Goal: Task Accomplishment & Management: Manage account settings

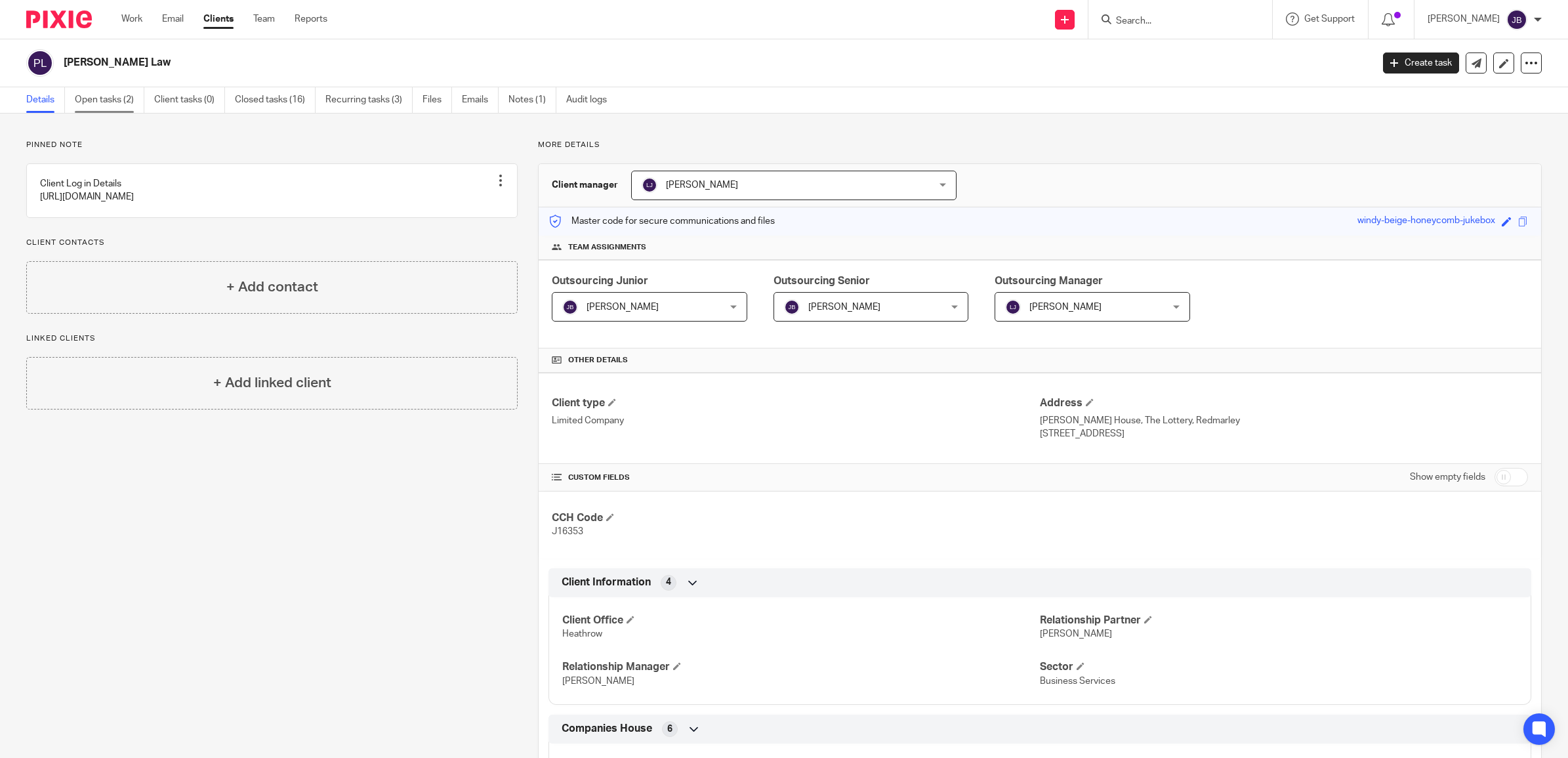
click at [128, 107] on link "Open tasks (2)" at bounding box center [110, 100] width 69 height 26
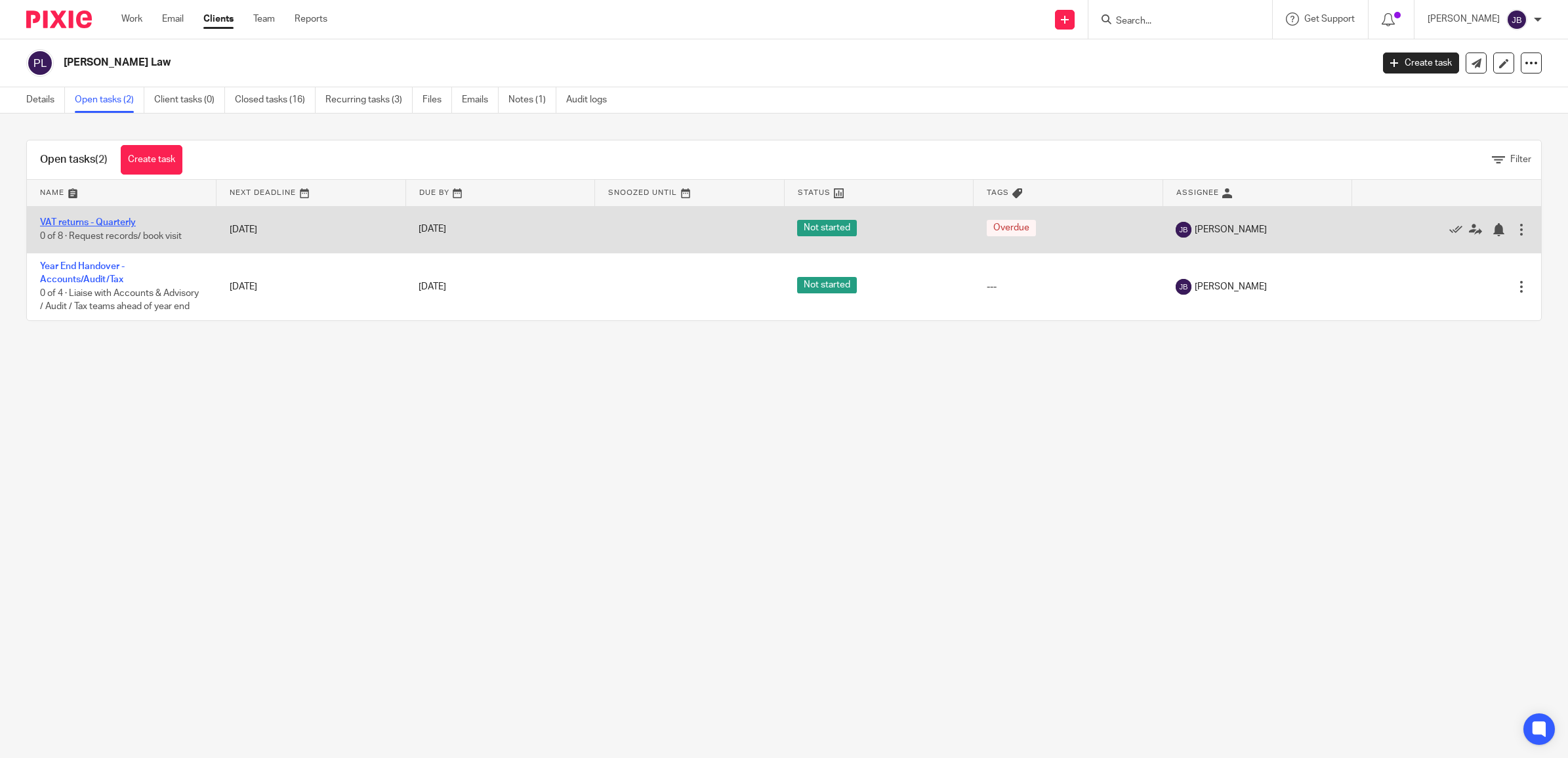
click at [105, 226] on link "VAT returns - Quarterly" at bounding box center [88, 223] width 96 height 9
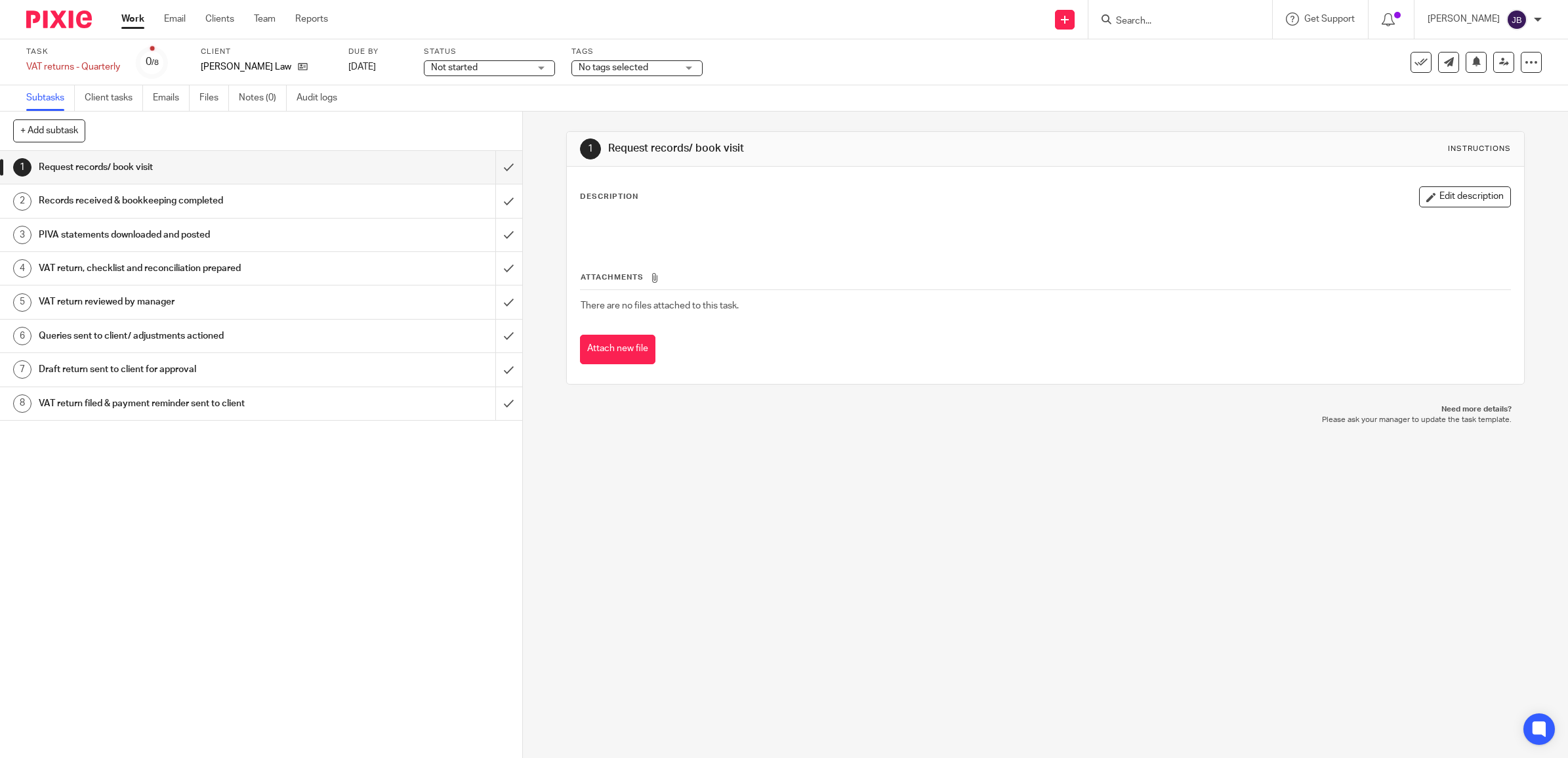
click at [289, 259] on h1 "VAT return, checklist and reconciliation prepared" at bounding box center [186, 268] width 296 height 20
click at [1427, 202] on button "Edit description" at bounding box center [1465, 196] width 92 height 21
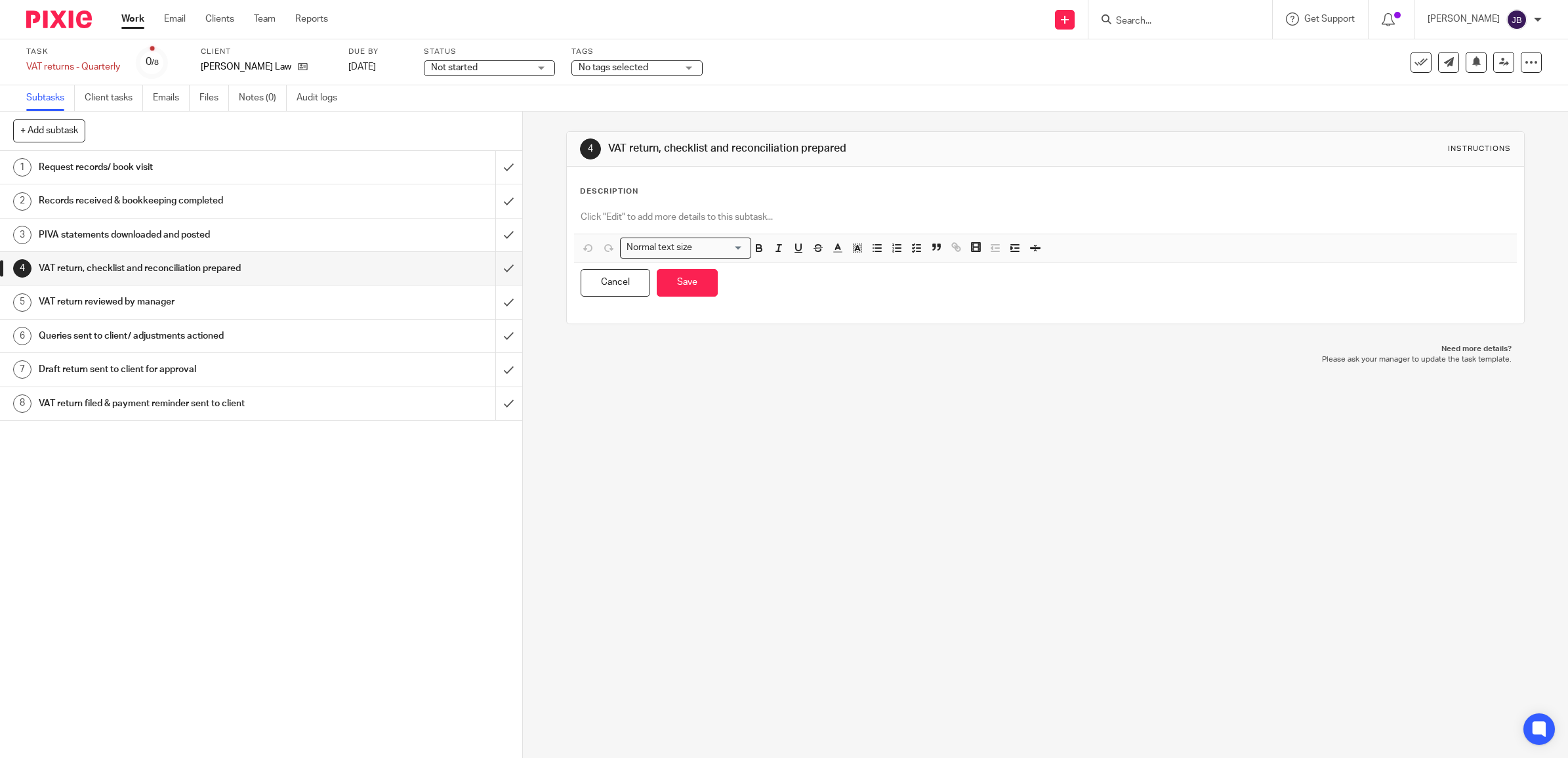
click at [696, 210] on div at bounding box center [1045, 219] width 943 height 29
paste div
drag, startPoint x: 972, startPoint y: 215, endPoint x: 1002, endPoint y: 217, distance: 30.1
click at [973, 215] on p "https://cloudimanage.com/work/link/f/LLP!10201729 - Hi Laura, please see the pr…" at bounding box center [1045, 217] width 930 height 13
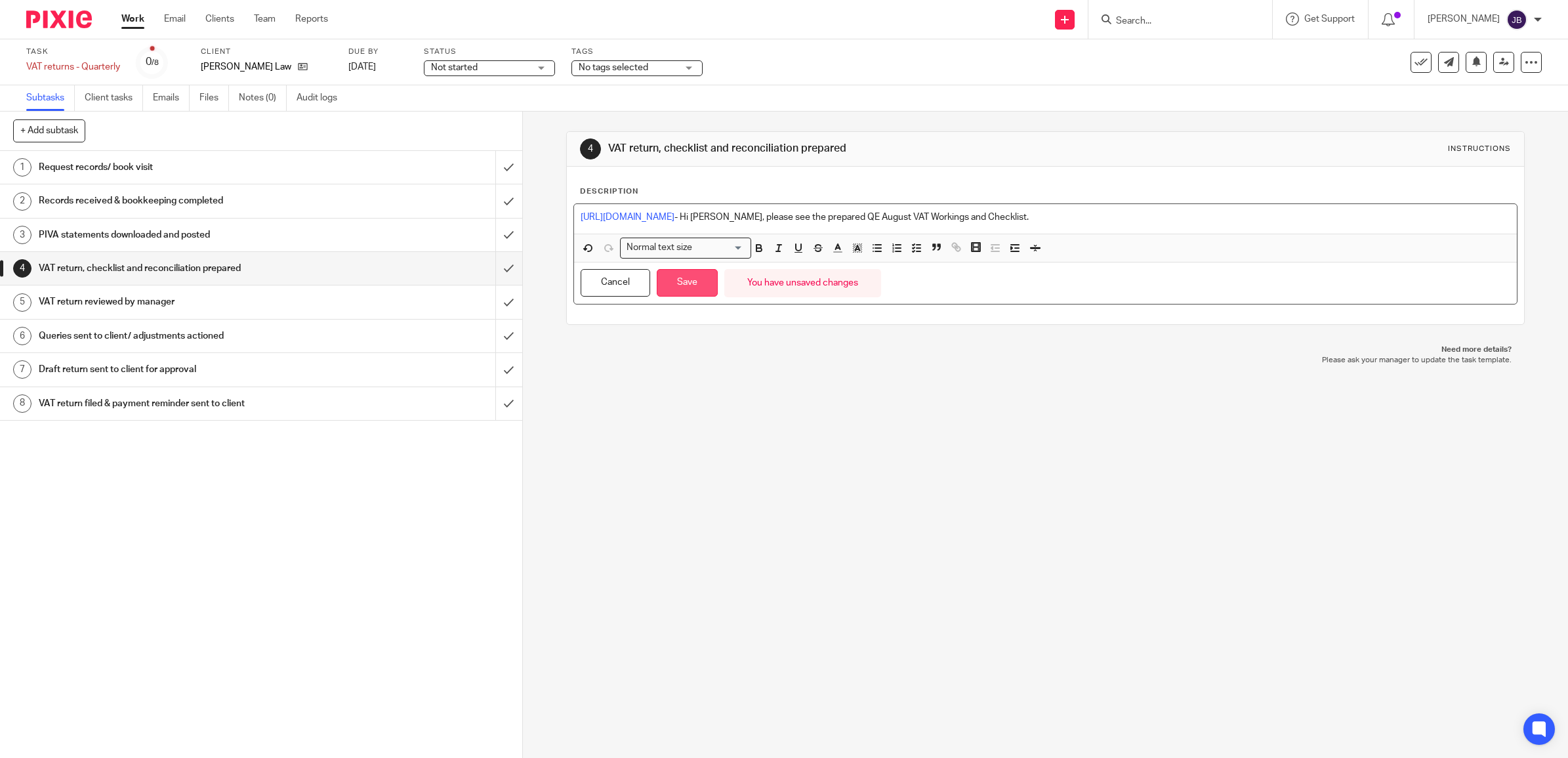
click at [683, 284] on button "Save" at bounding box center [687, 283] width 61 height 28
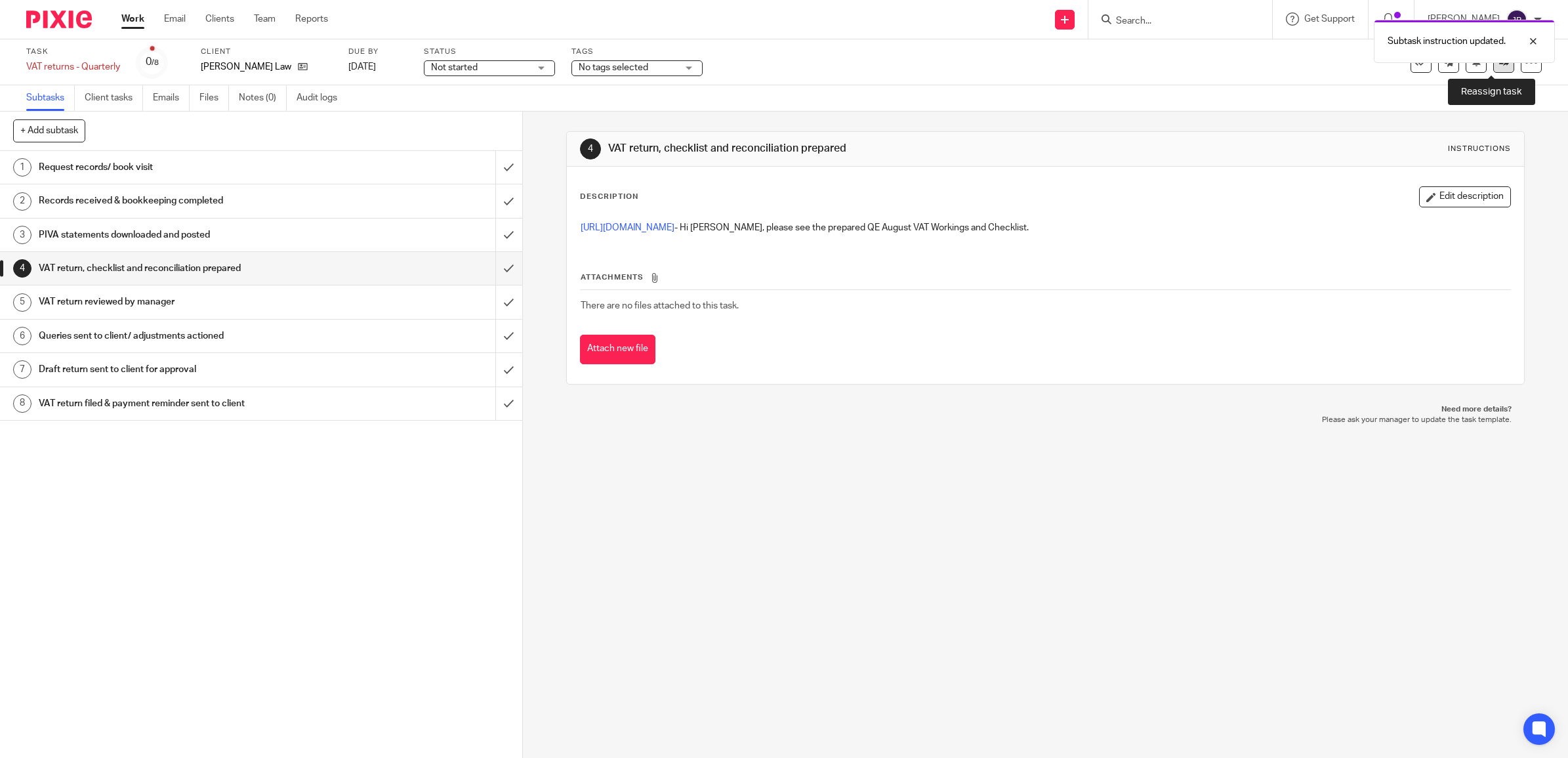
click at [1493, 69] on link at bounding box center [1503, 62] width 21 height 21
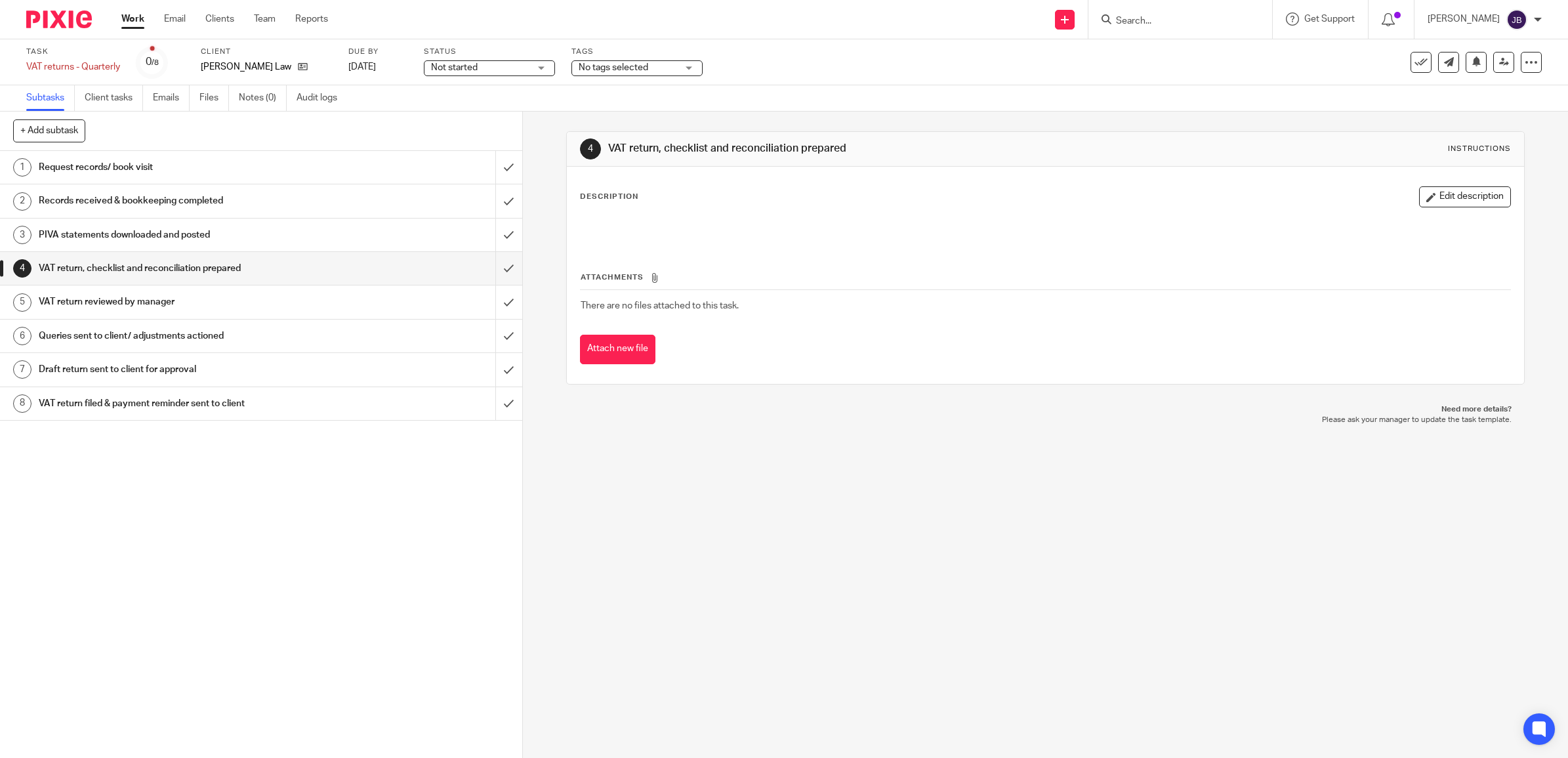
click at [1148, 20] on input "Search" at bounding box center [1173, 21] width 118 height 12
type input "cmdty"
click at [1175, 55] on link at bounding box center [1193, 51] width 162 height 20
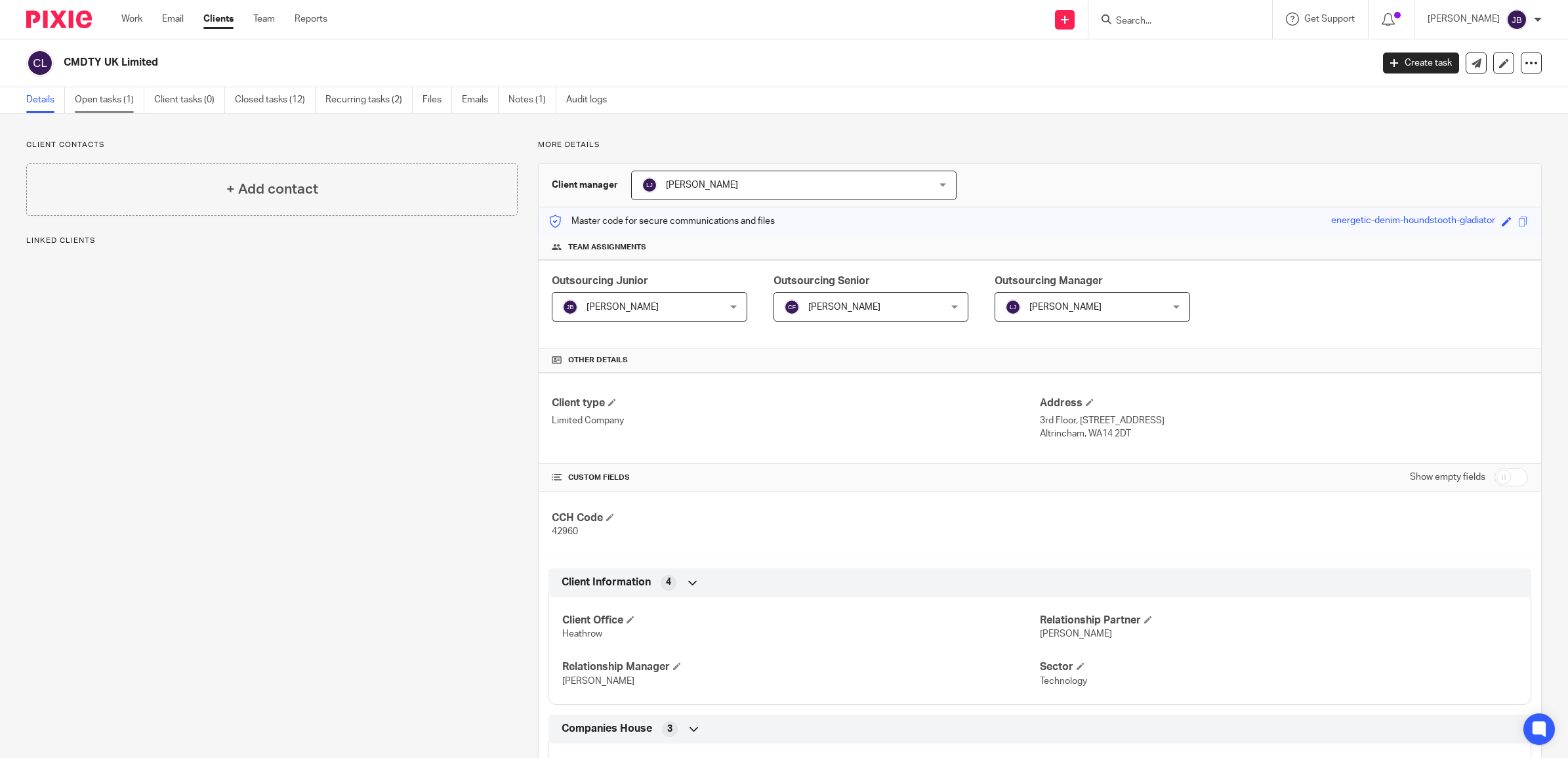
click at [116, 92] on link "Open tasks (1)" at bounding box center [110, 100] width 69 height 26
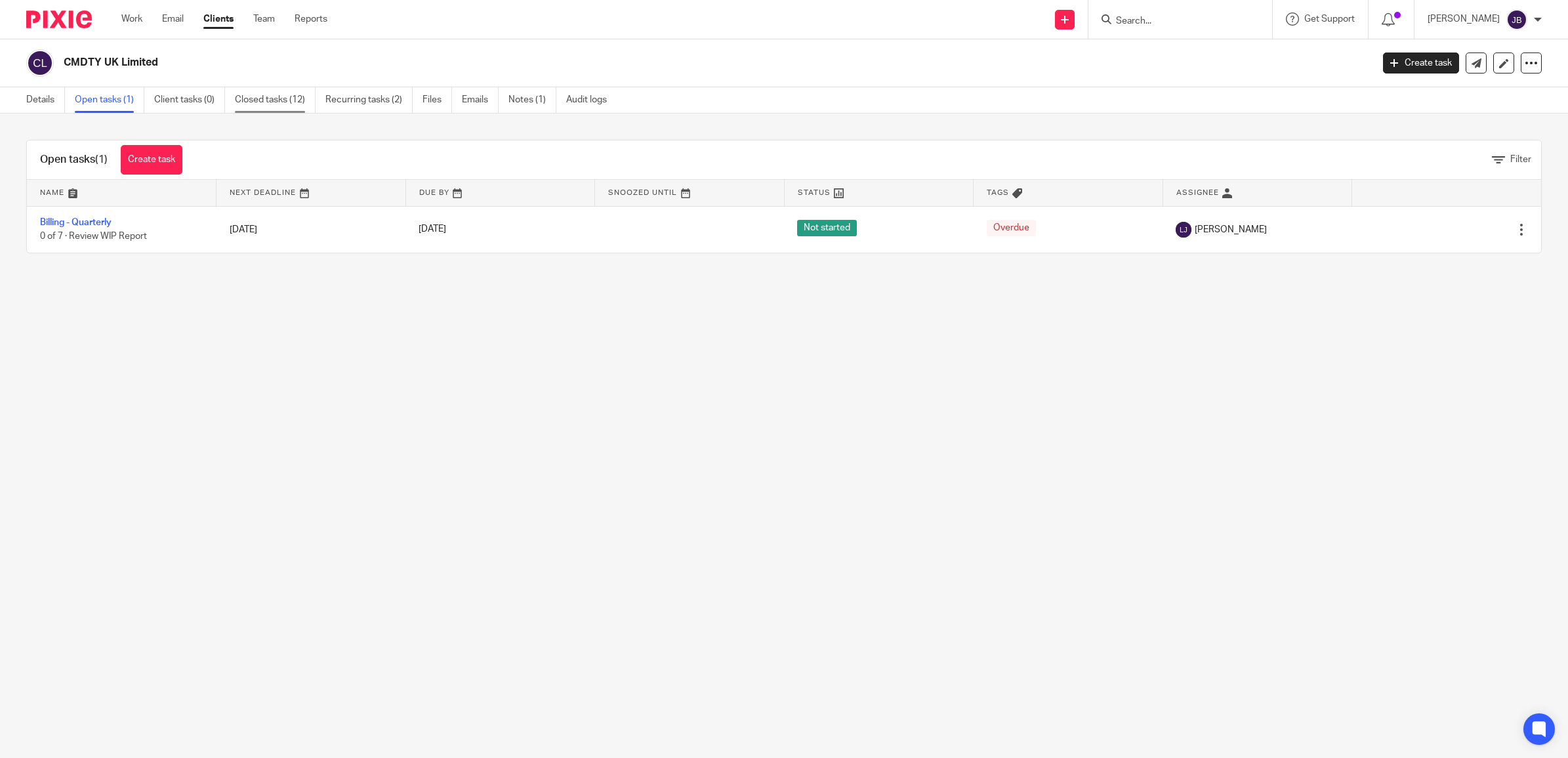
click at [265, 100] on link "Closed tasks (12)" at bounding box center [275, 100] width 80 height 26
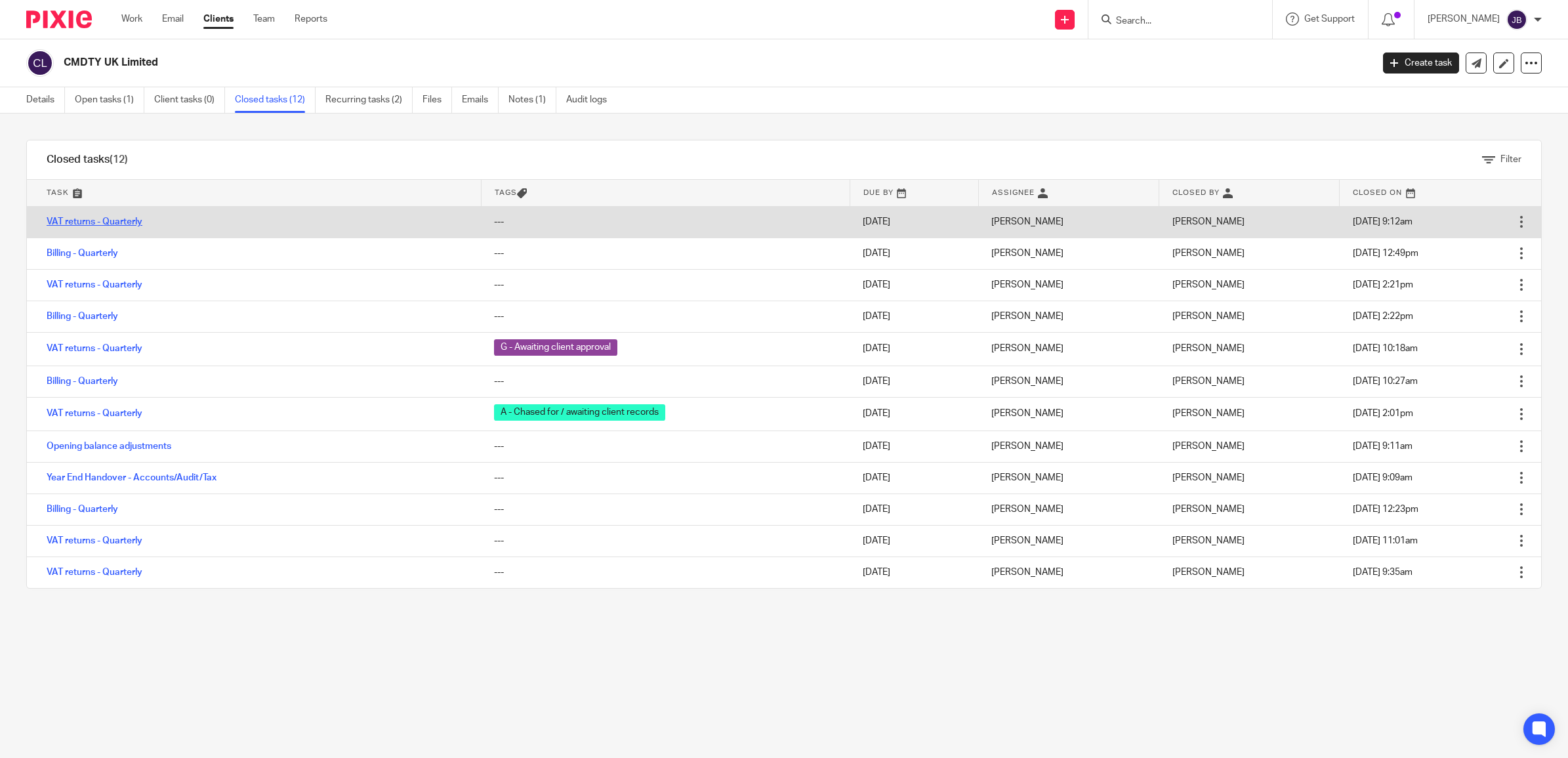
click at [99, 220] on link "VAT returns - Quarterly" at bounding box center [94, 222] width 96 height 9
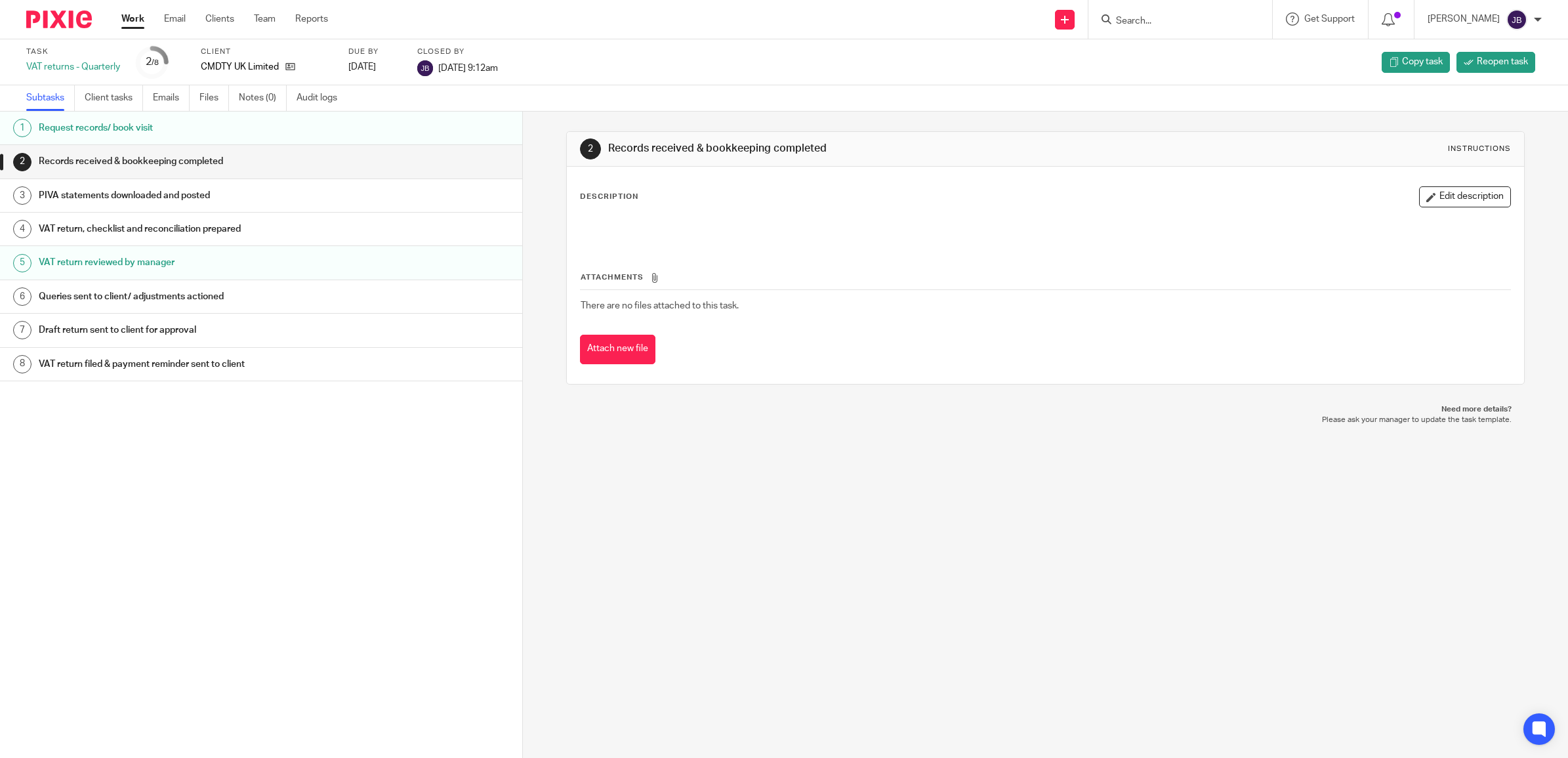
click at [135, 230] on h1 "VAT return, checklist and reconciliation prepared" at bounding box center [195, 229] width 314 height 20
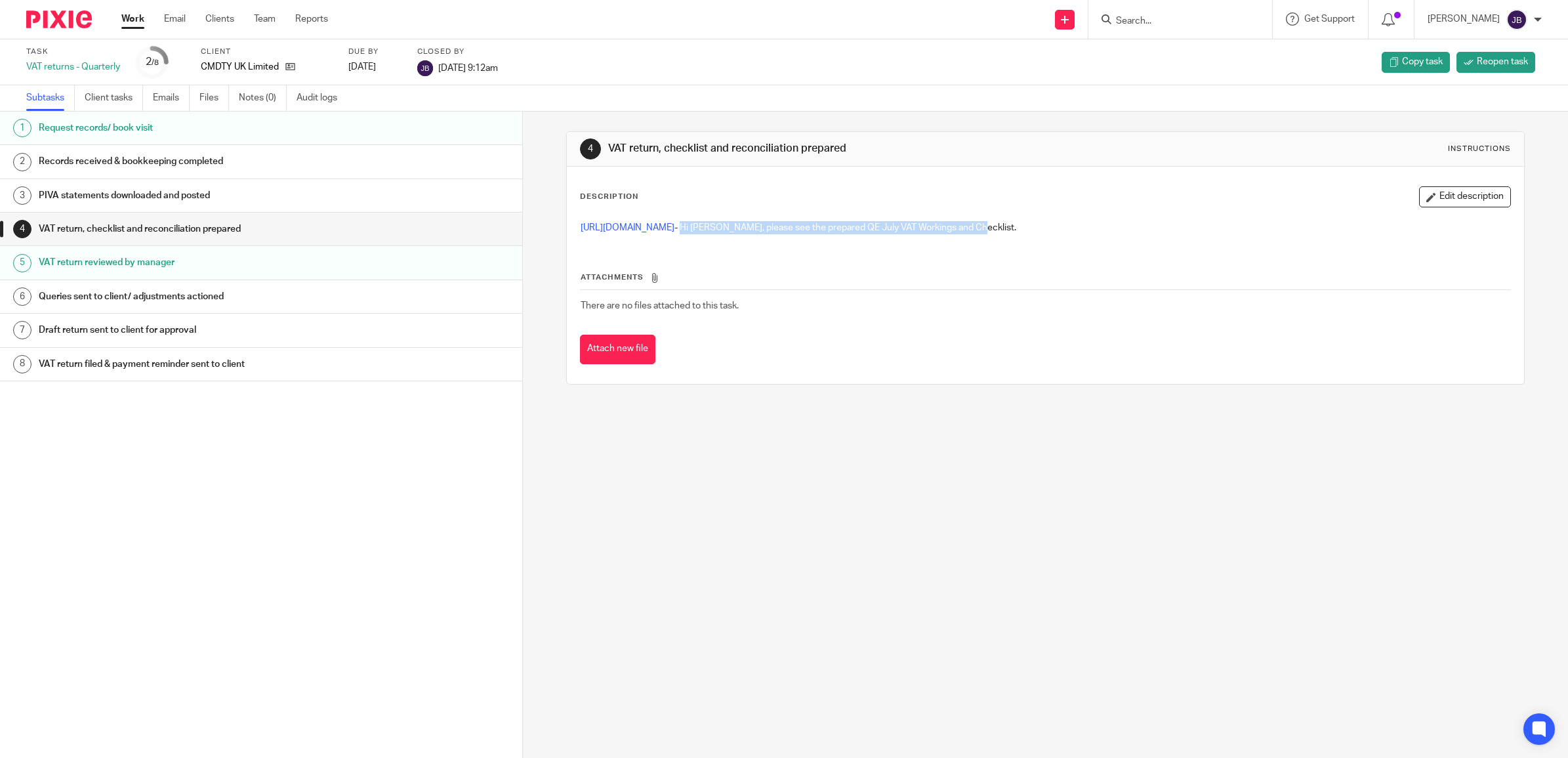
drag, startPoint x: 799, startPoint y: 226, endPoint x: 1093, endPoint y: 232, distance: 294.1
click at [1093, 232] on p "[URL][DOMAIN_NAME] - Hi [PERSON_NAME], please see the prepared QE July VAT Work…" at bounding box center [1045, 227] width 930 height 13
copy p "Hi [PERSON_NAME], please see the prepared QE July VAT Workings and Checklist."
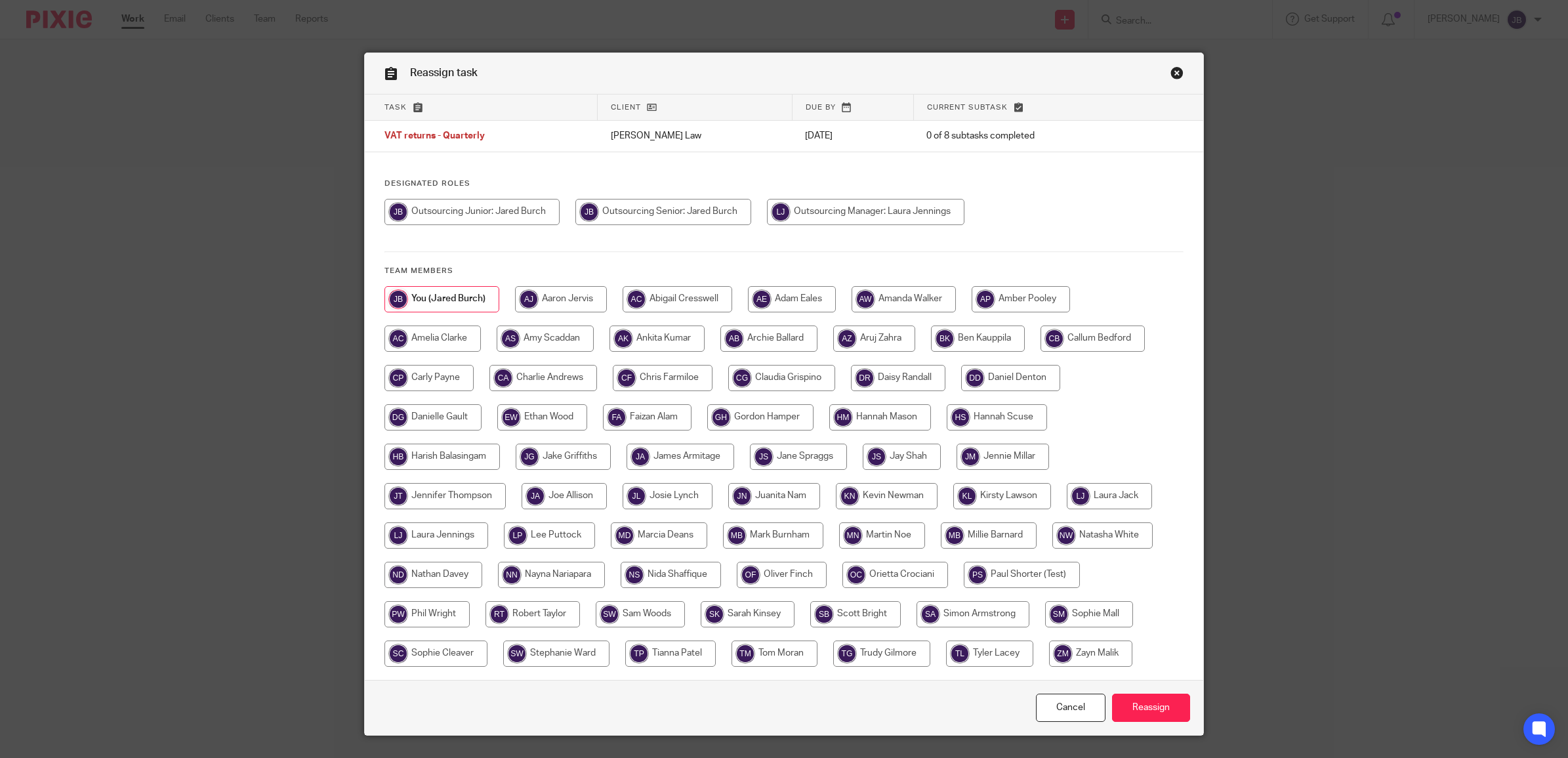
click at [783, 218] on input "radio" at bounding box center [865, 212] width 197 height 26
radio input "true"
click at [1138, 711] on input "Reassign" at bounding box center [1151, 708] width 78 height 28
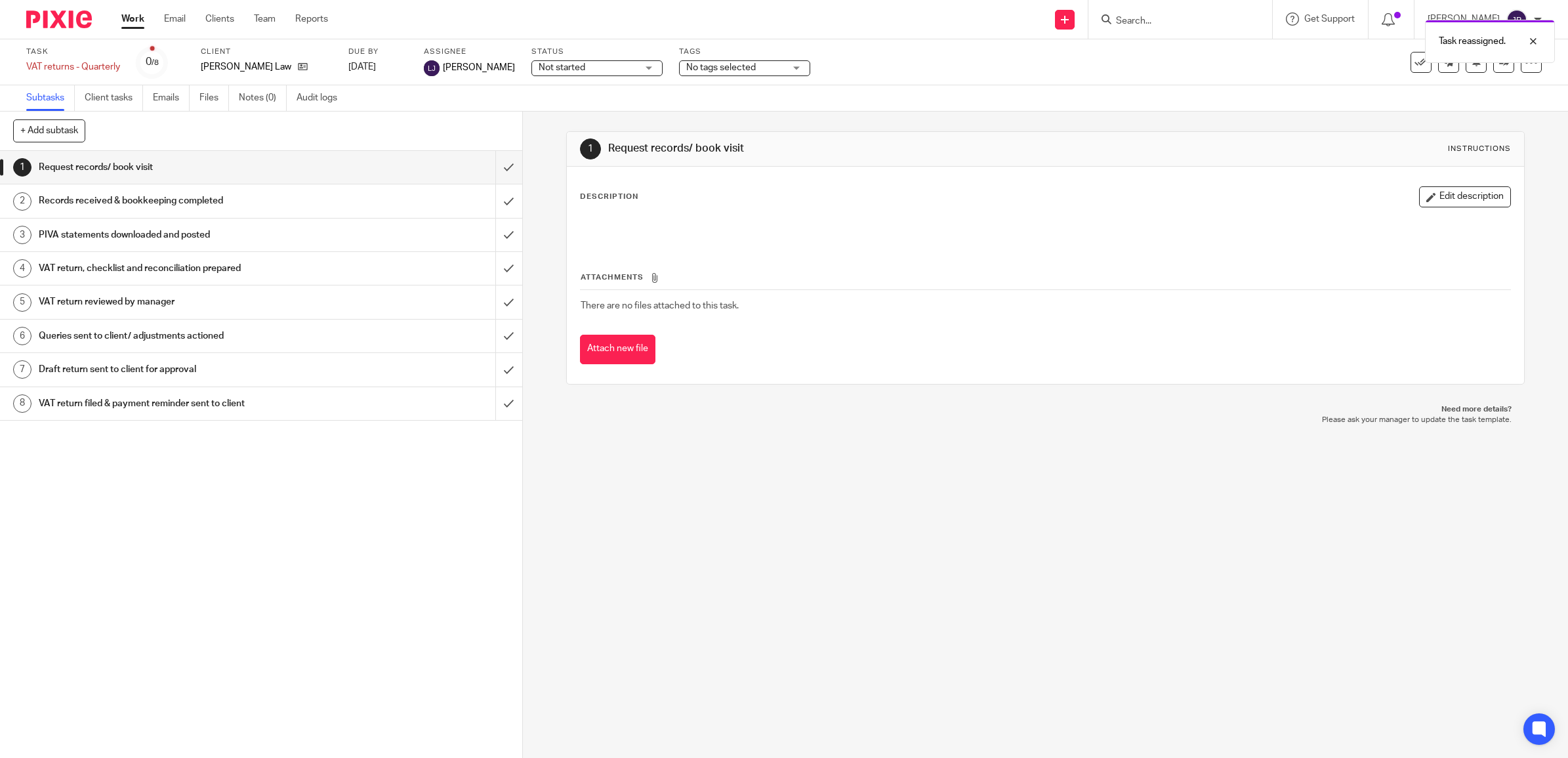
click at [242, 270] on h1 "VAT return, checklist and reconciliation prepared" at bounding box center [186, 268] width 296 height 20
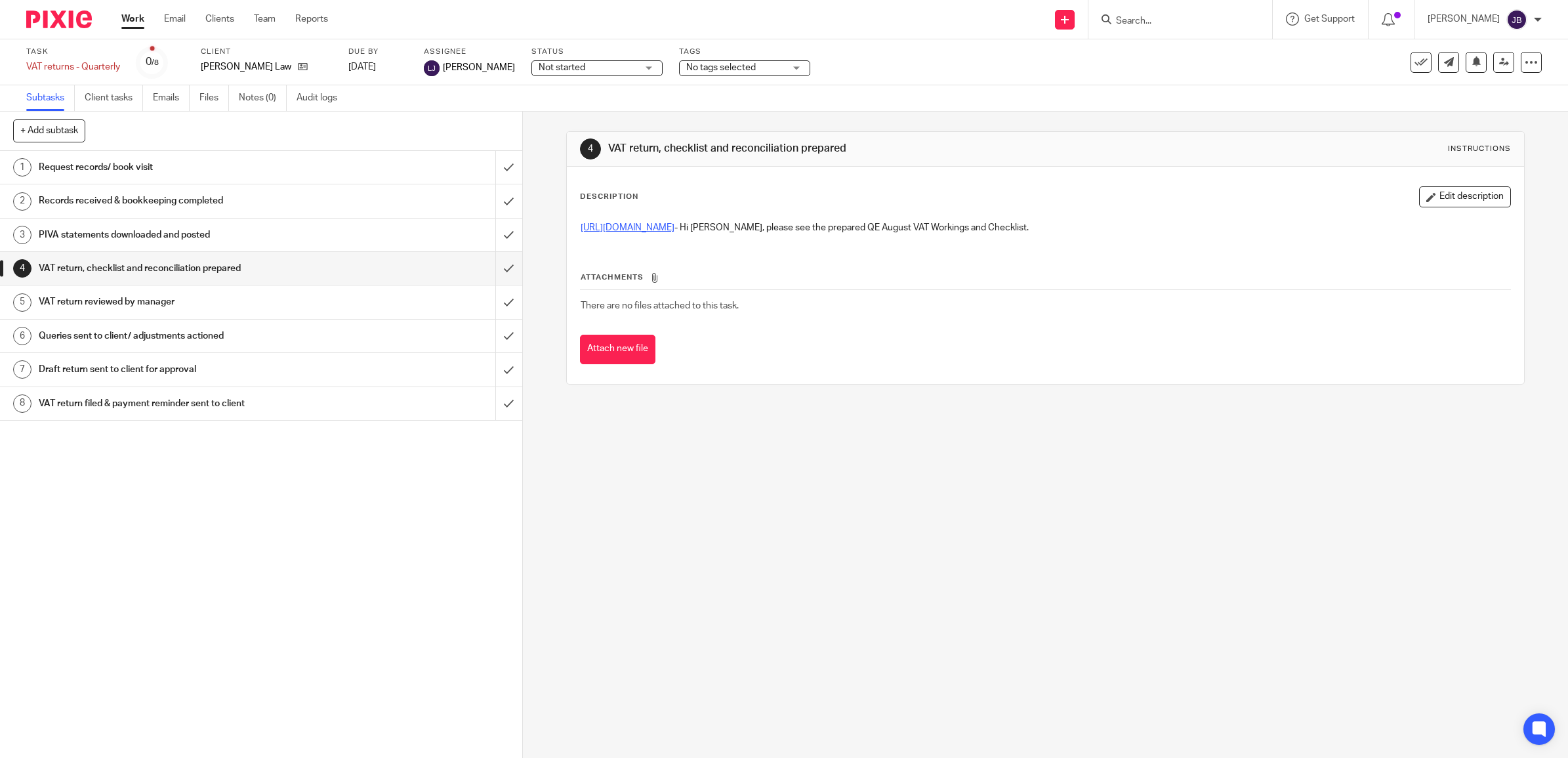
click at [664, 228] on link "[URL][DOMAIN_NAME]" at bounding box center [627, 227] width 94 height 9
